Goal: Task Accomplishment & Management: Use online tool/utility

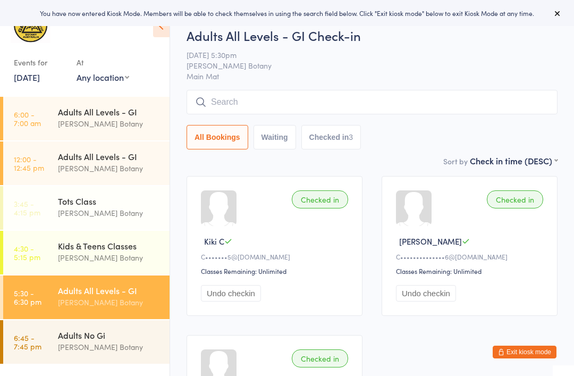
click at [129, 306] on div "[PERSON_NAME] Botany" at bounding box center [109, 302] width 103 height 12
click at [363, 110] on input "search" at bounding box center [372, 102] width 371 height 24
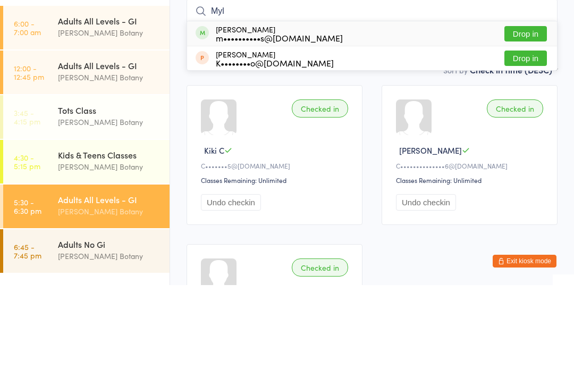
type input "Myl"
click at [529, 117] on button "Drop in" at bounding box center [526, 124] width 43 height 15
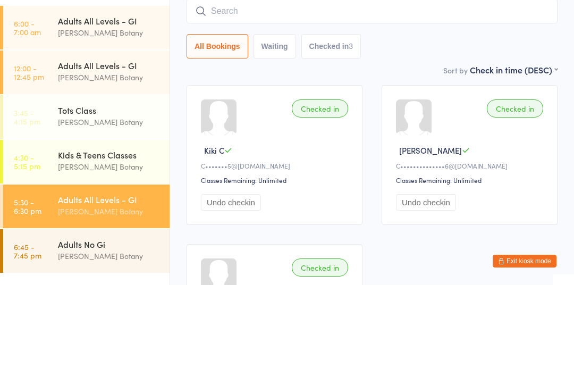
scroll to position [91, 0]
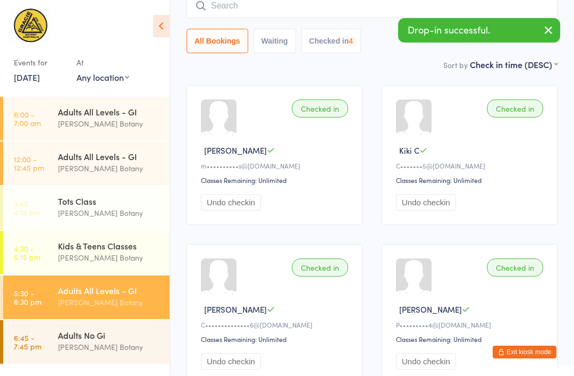
click at [357, 18] on input "search" at bounding box center [372, 6] width 371 height 24
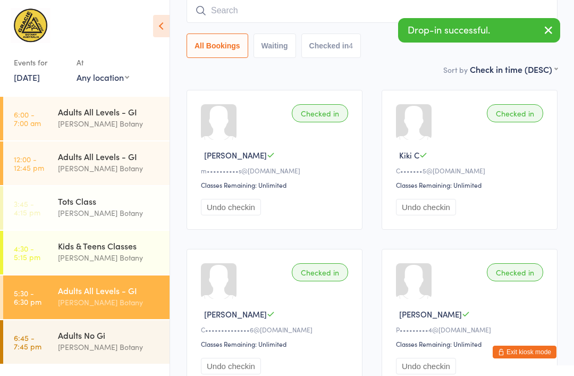
scroll to position [86, 0]
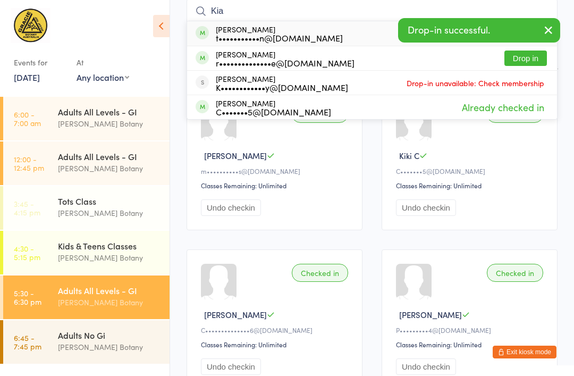
type input "Kia"
click at [530, 59] on button "Drop in" at bounding box center [526, 58] width 43 height 15
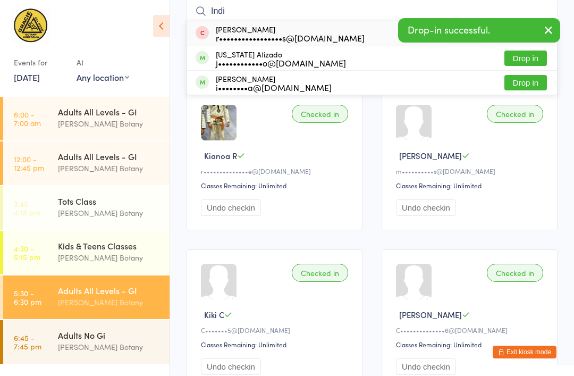
type input "Indi"
click at [534, 55] on button "Drop in" at bounding box center [526, 58] width 43 height 15
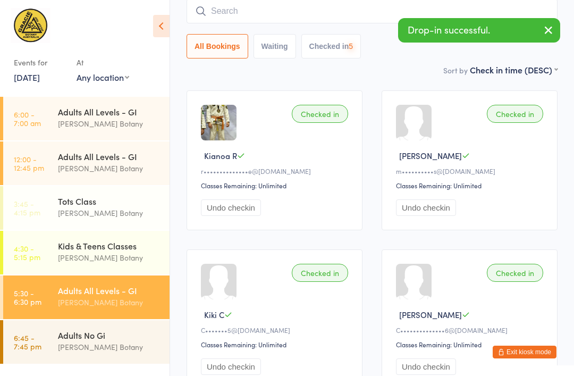
click at [548, 29] on icon "button" at bounding box center [548, 29] width 13 height 13
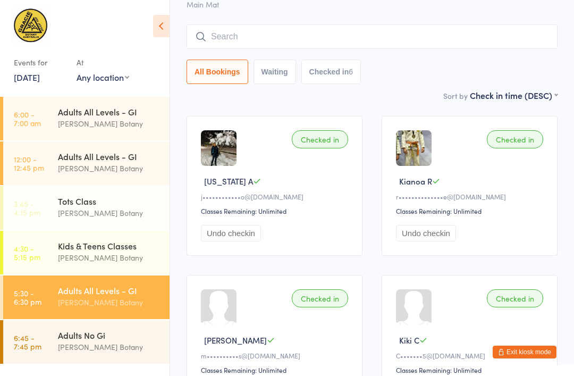
scroll to position [26, 0]
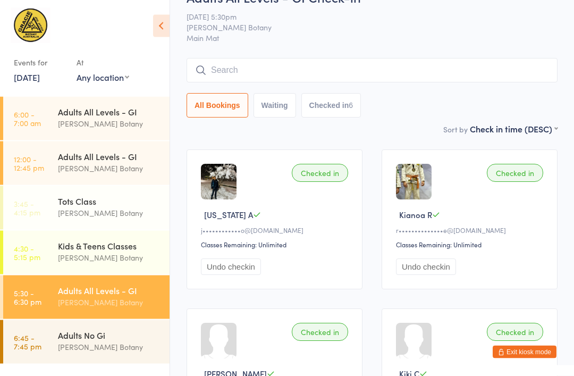
click at [502, 82] on input "search" at bounding box center [372, 71] width 371 height 24
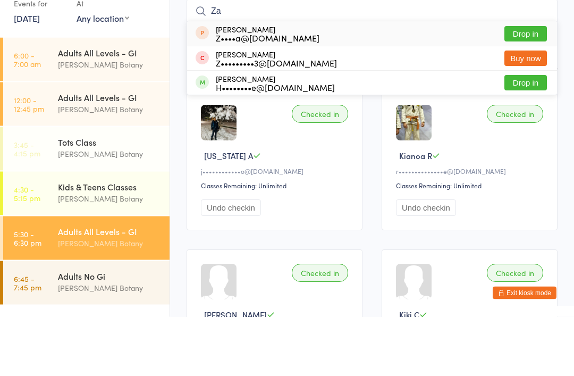
type input "Z"
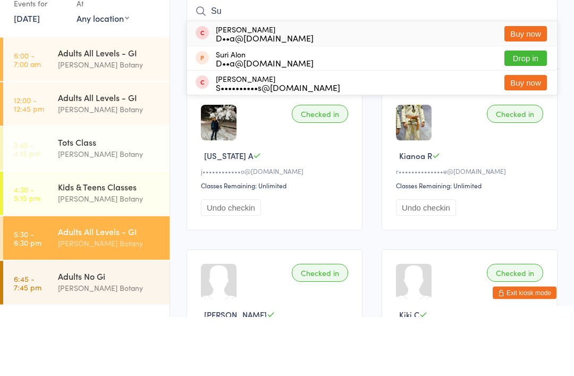
type input "S"
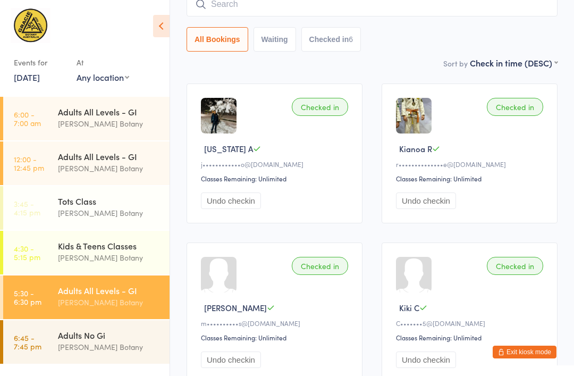
scroll to position [1, 0]
